Goal: Find specific page/section: Find specific page/section

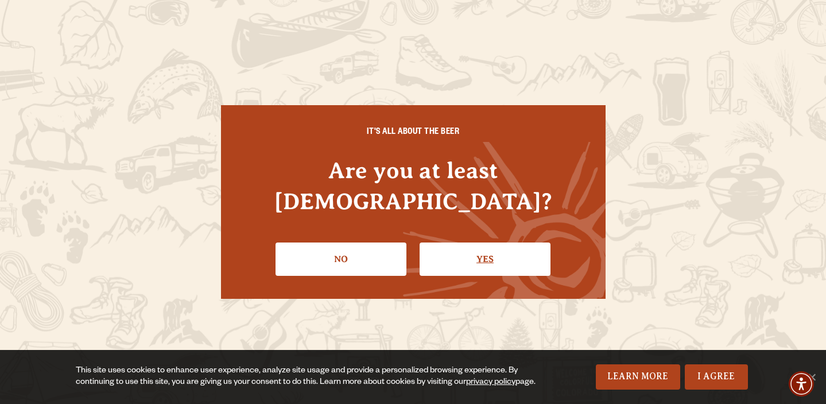
click at [473, 242] on link "Yes" at bounding box center [485, 258] width 131 height 33
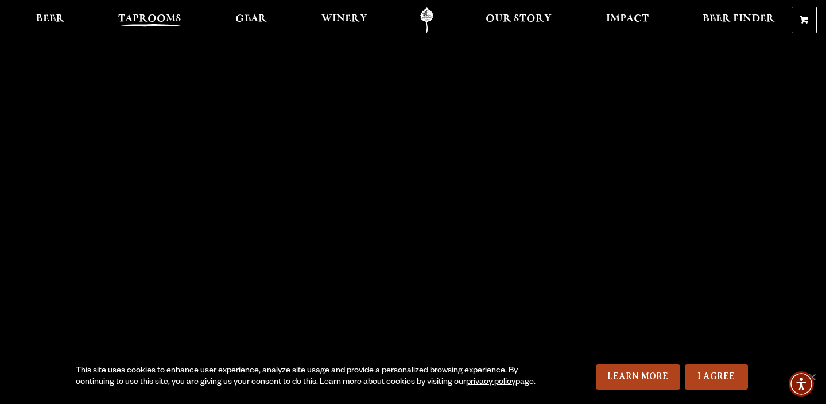
click at [162, 18] on span "Taprooms" at bounding box center [149, 18] width 63 height 9
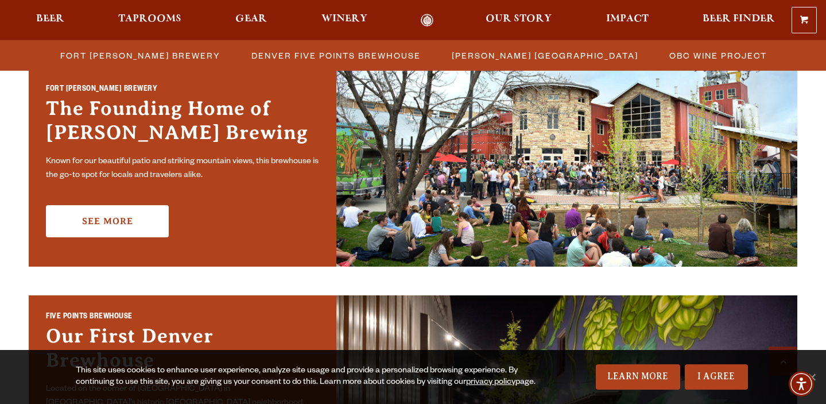
scroll to position [348, 0]
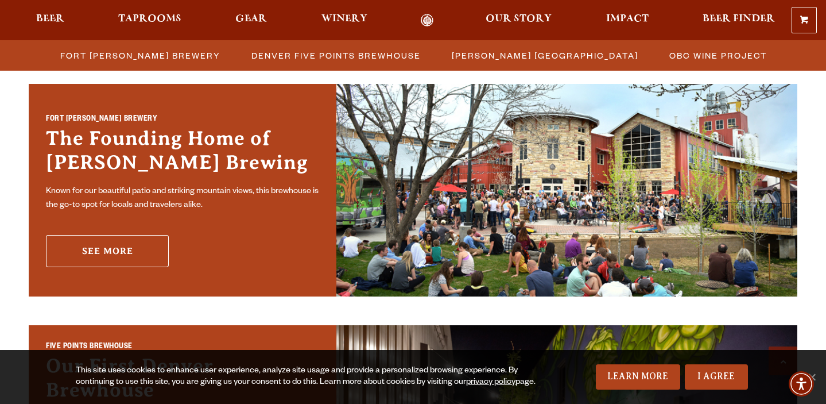
click at [137, 262] on link "See More" at bounding box center [107, 251] width 123 height 32
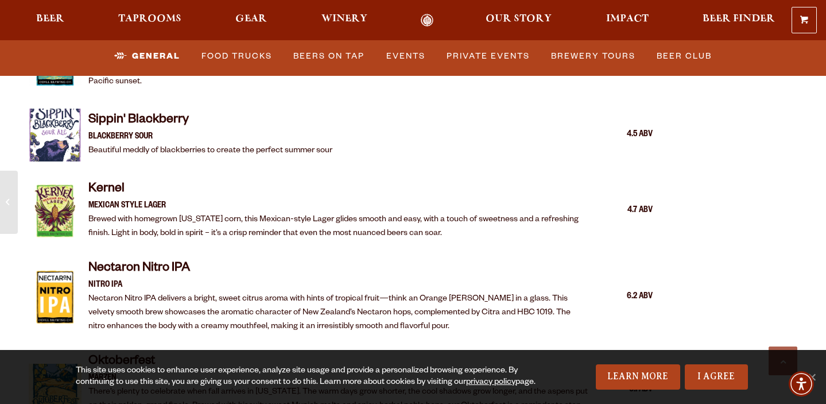
scroll to position [2004, 0]
click at [231, 61] on link "Food Trucks" at bounding box center [237, 56] width 80 height 26
click at [231, 61] on link "Food Trucks" at bounding box center [227, 56] width 100 height 26
click at [234, 57] on link "Food Trucks" at bounding box center [227, 56] width 100 height 26
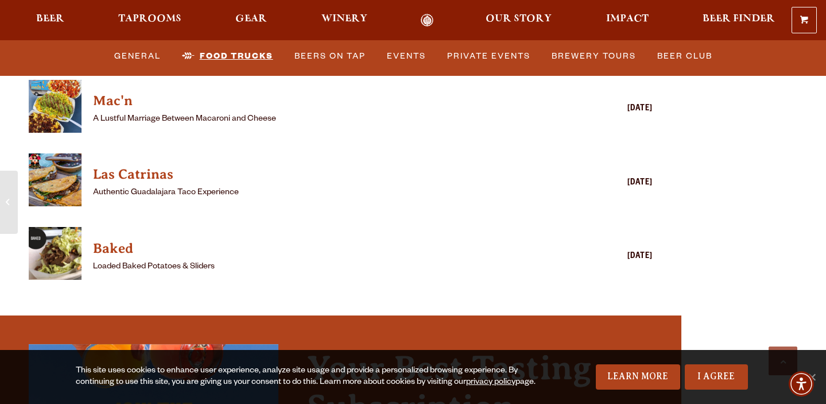
scroll to position [3236, 0]
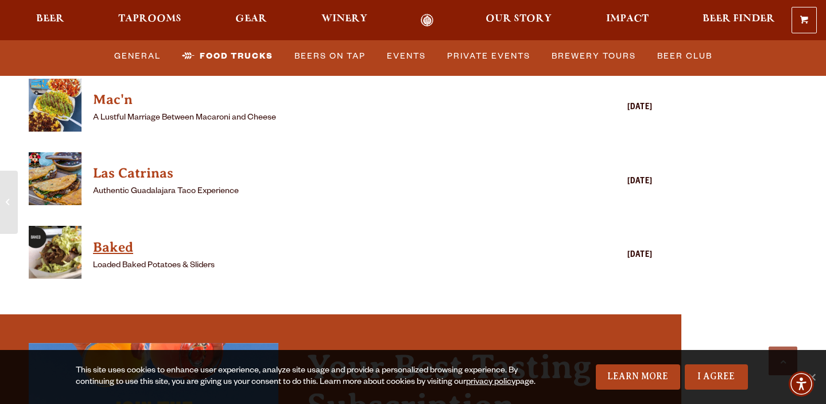
click at [100, 238] on h4 "Baked" at bounding box center [324, 247] width 462 height 18
